Goal: Navigation & Orientation: Find specific page/section

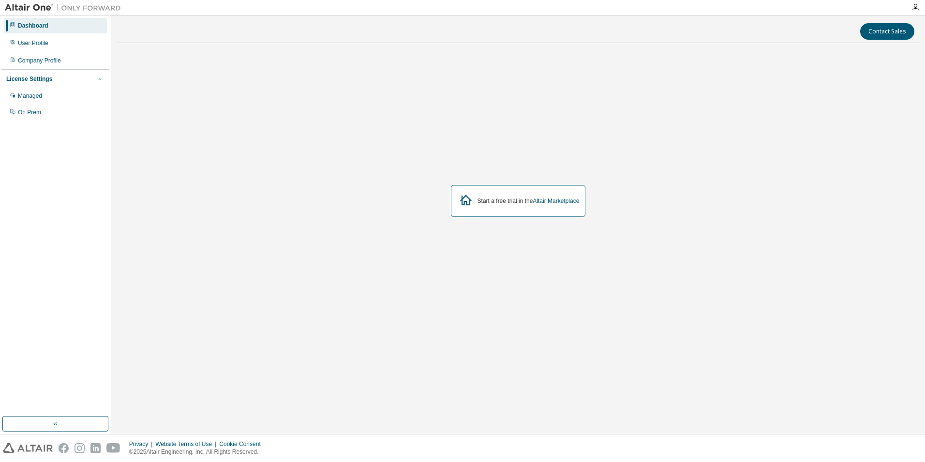
click at [103, 79] on span "button" at bounding box center [100, 79] width 8 height 8
click at [42, 99] on div "Managed" at bounding box center [30, 96] width 24 height 8
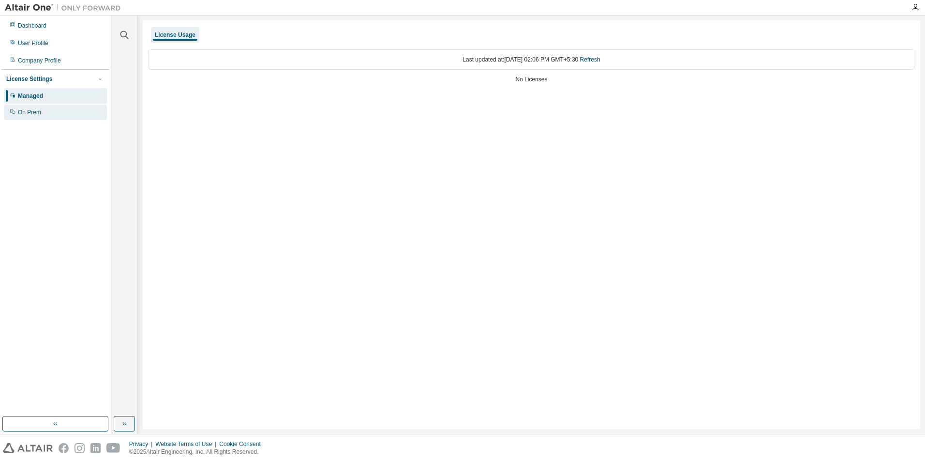
click at [40, 108] on div "On Prem" at bounding box center [55, 112] width 103 height 15
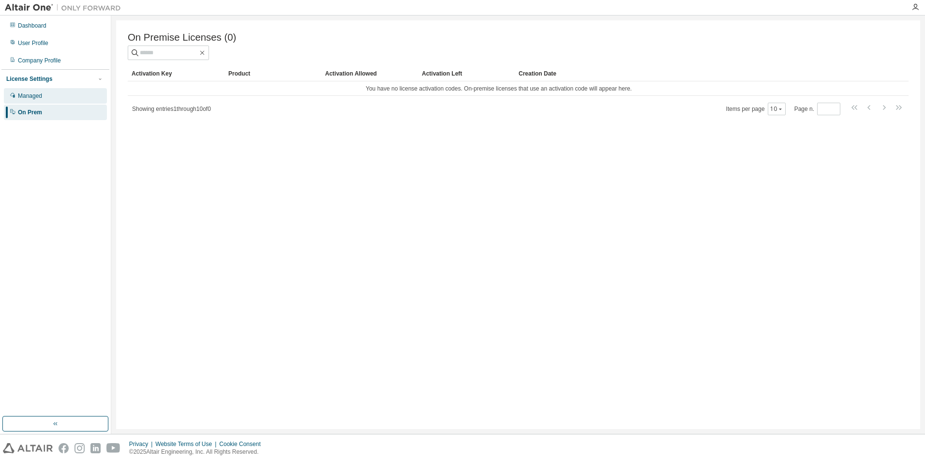
click at [43, 95] on div "Managed" at bounding box center [55, 95] width 103 height 15
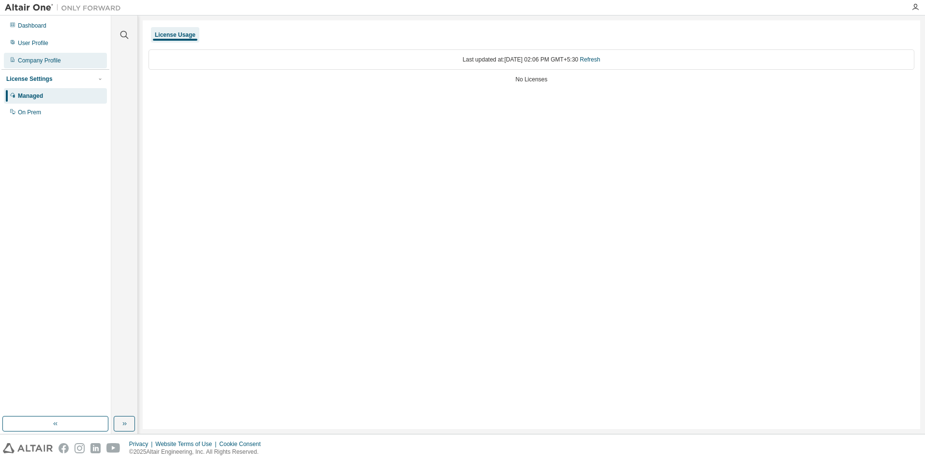
click at [55, 63] on div "Company Profile" at bounding box center [39, 61] width 43 height 8
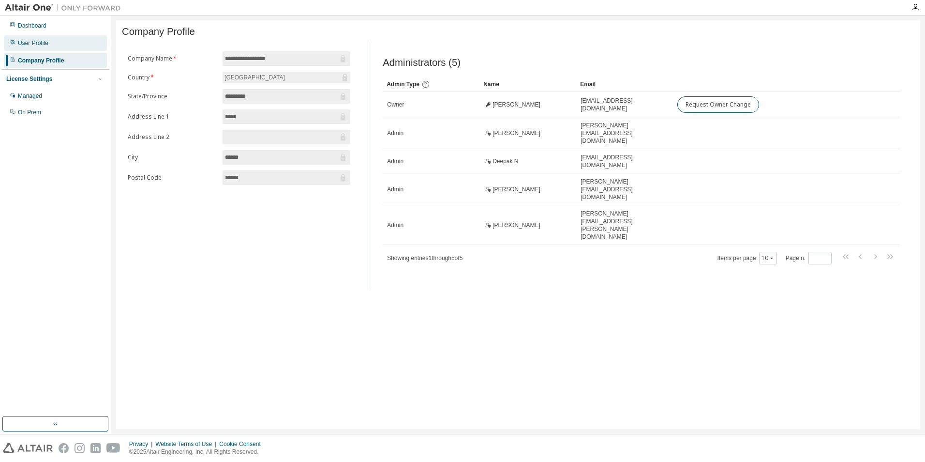
click at [55, 46] on div "User Profile" at bounding box center [55, 42] width 103 height 15
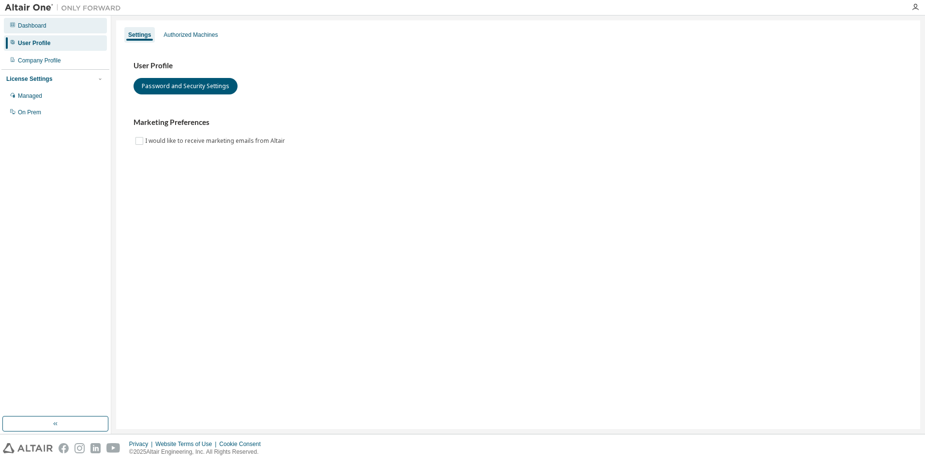
click at [57, 30] on div "Dashboard" at bounding box center [55, 25] width 103 height 15
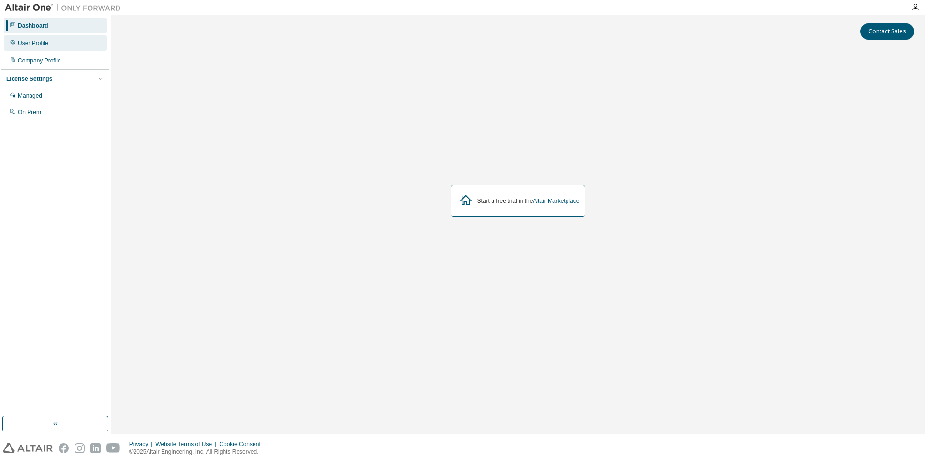
click at [51, 40] on div "User Profile" at bounding box center [55, 42] width 103 height 15
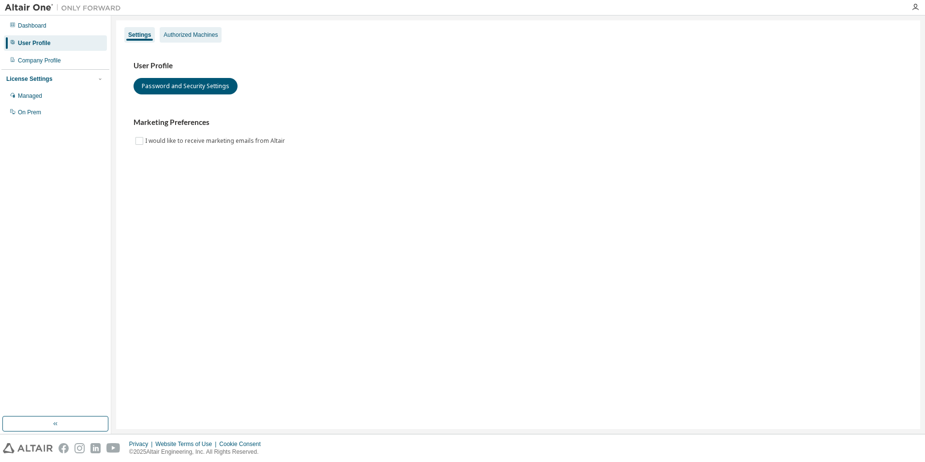
click at [194, 41] on div "Authorized Machines" at bounding box center [191, 34] width 62 height 15
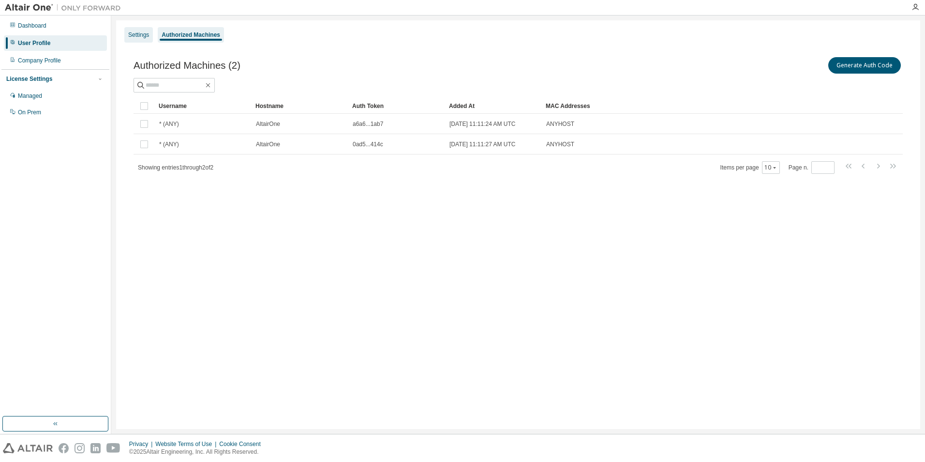
click at [143, 35] on div "Settings" at bounding box center [138, 35] width 21 height 8
